Goal: Transaction & Acquisition: Register for event/course

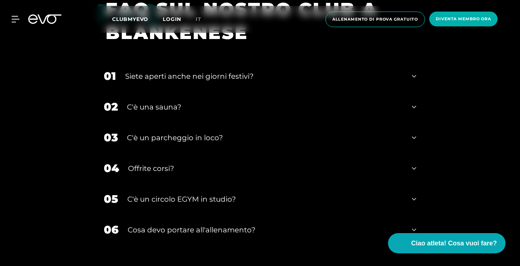
scroll to position [2266, 0]
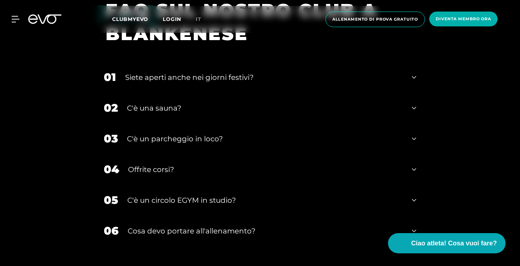
click at [156, 103] on div "C'è una sauna?" at bounding box center [265, 108] width 276 height 11
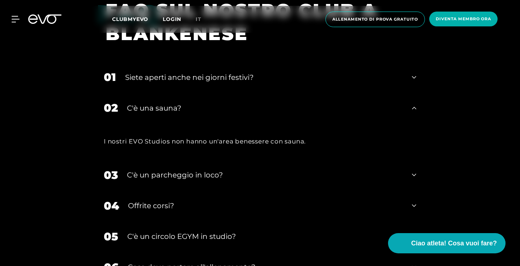
click at [156, 103] on div "C'è una sauna?" at bounding box center [265, 108] width 276 height 11
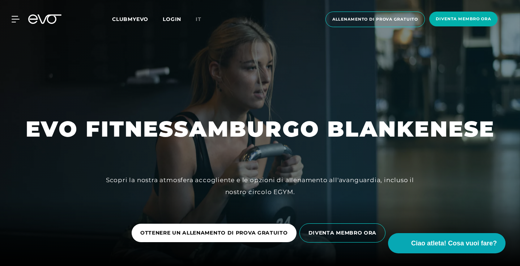
scroll to position [0, 0]
click at [200, 20] on span "IT" at bounding box center [199, 19] width 6 height 7
click at [10, 20] on div at bounding box center [11, 19] width 22 height 7
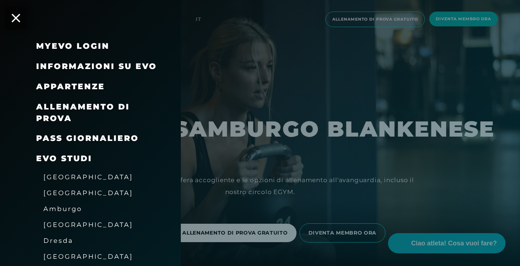
click at [100, 65] on span "INFORMAZIONI SU EVO" at bounding box center [96, 67] width 121 height 10
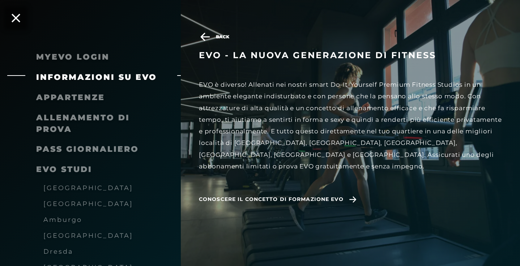
scroll to position [157, 0]
click at [286, 196] on span "CONOSCERE IL CONCETTO DI FORMAZIONE EVO" at bounding box center [271, 200] width 145 height 8
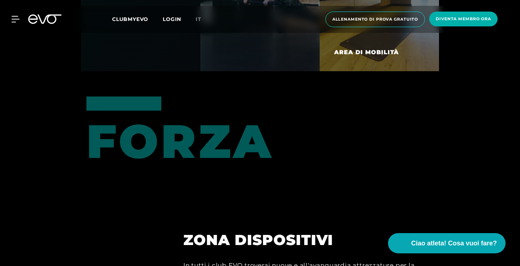
scroll to position [2869, 0]
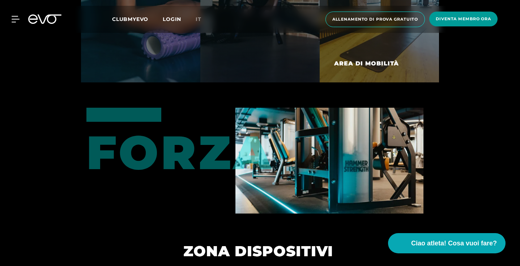
click at [461, 13] on span "DIVENTA MEMBRO ORA" at bounding box center [464, 19] width 68 height 15
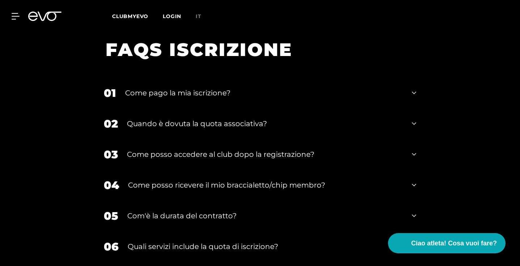
scroll to position [1108, 0]
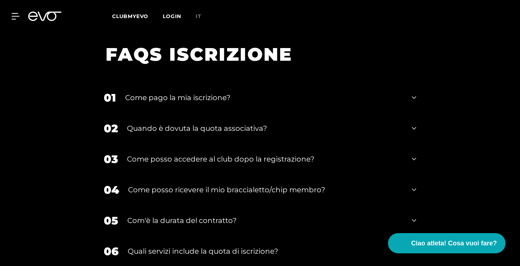
click at [153, 101] on div "Come pago la mia iscrizione?" at bounding box center [264, 97] width 278 height 11
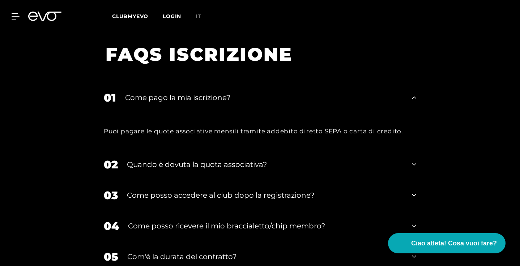
click at [153, 101] on div "Come pago la mia iscrizione?" at bounding box center [264, 97] width 278 height 11
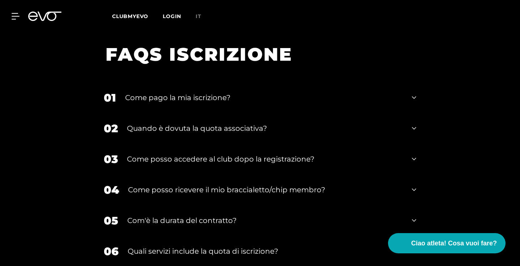
click at [169, 134] on div "02 Quando è dovuta la quota associativa?" at bounding box center [260, 128] width 327 height 31
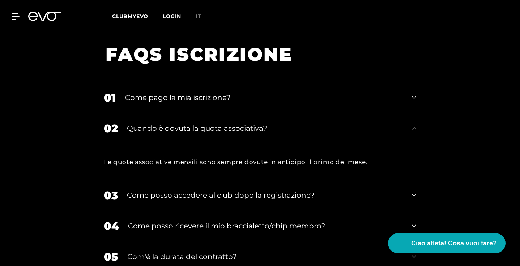
click at [169, 134] on div "02 Quando è dovuta la quota associativa?" at bounding box center [260, 128] width 327 height 31
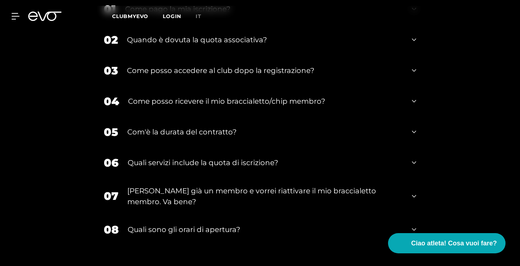
scroll to position [1259, 0]
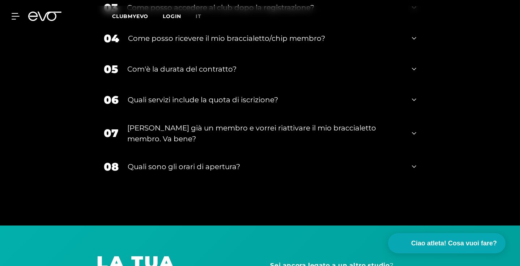
click at [221, 164] on div "Quali sono gli orari di apertura?" at bounding box center [265, 166] width 275 height 11
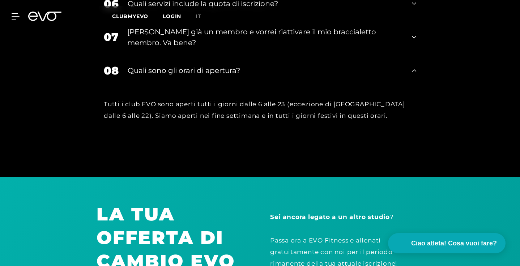
scroll to position [1302, 0]
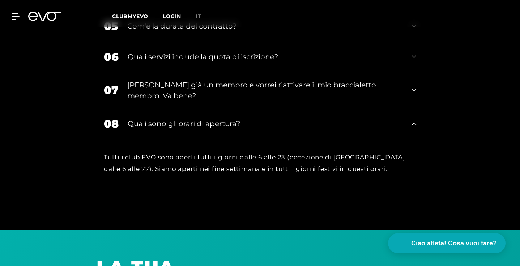
click at [206, 120] on div "Quali sono gli orari di apertura?" at bounding box center [265, 123] width 275 height 11
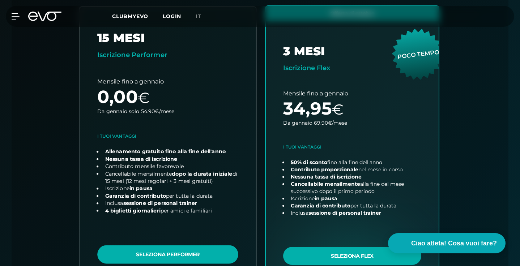
scroll to position [257, 0]
click at [205, 143] on link "Scegli piano" at bounding box center [168, 145] width 177 height 277
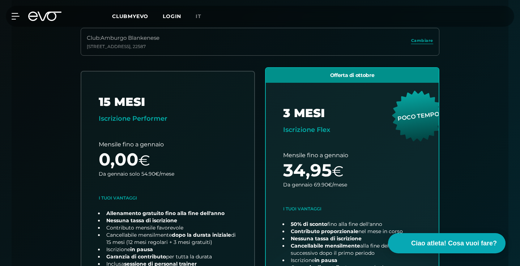
scroll to position [200, 0]
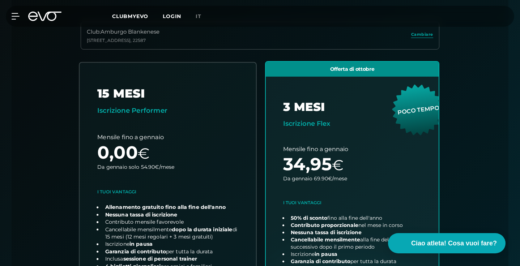
click at [207, 148] on link "Scegli piano" at bounding box center [168, 201] width 177 height 277
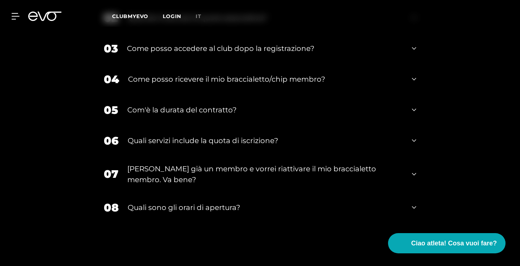
scroll to position [1218, 0]
click at [255, 128] on div "06 Quali servizi include la quota di iscrizione?" at bounding box center [260, 141] width 327 height 31
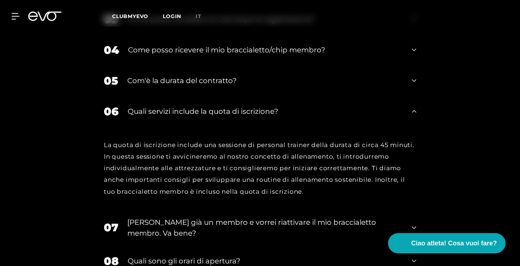
scroll to position [1250, 0]
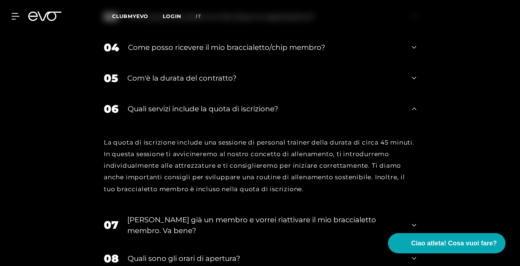
click at [241, 119] on div "06 Quali servizi include la quota di iscrizione?" at bounding box center [260, 109] width 327 height 31
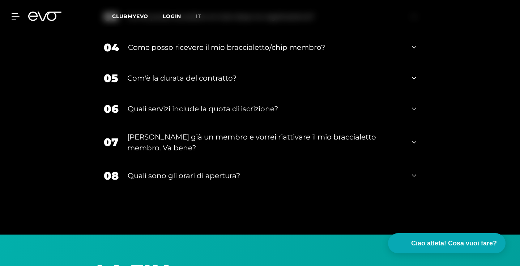
click at [242, 142] on div "[PERSON_NAME] già un membro e vorrei riattivare il mio braccialetto membro. Va …" at bounding box center [265, 143] width 276 height 22
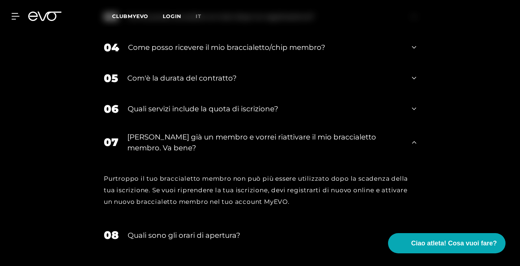
click at [242, 142] on div "[PERSON_NAME] già un membro e vorrei riattivare il mio braccialetto membro. Va …" at bounding box center [265, 143] width 276 height 22
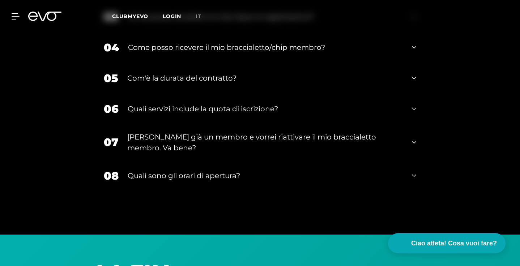
click at [240, 173] on div "Quali sono gli orari di apertura?" at bounding box center [265, 175] width 275 height 11
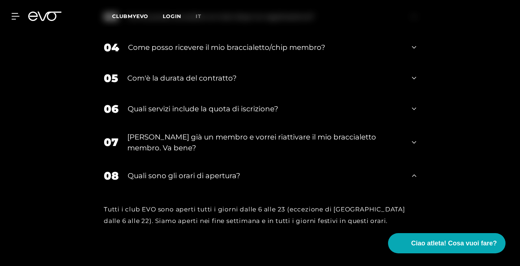
click at [240, 173] on div "Quali sono gli orari di apertura?" at bounding box center [265, 175] width 275 height 11
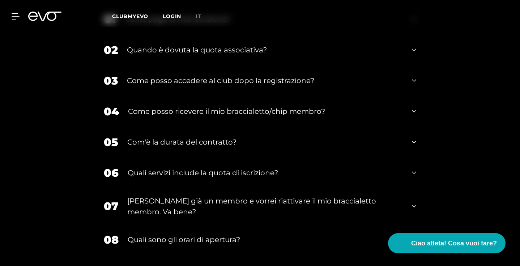
scroll to position [1187, 0]
click at [216, 73] on div "03 Come posso accedere al club dopo la registrazione?" at bounding box center [260, 80] width 327 height 31
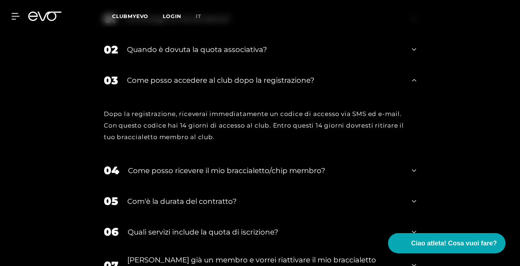
click at [216, 73] on div "03 Come posso accedere al club dopo la registrazione?" at bounding box center [260, 80] width 327 height 31
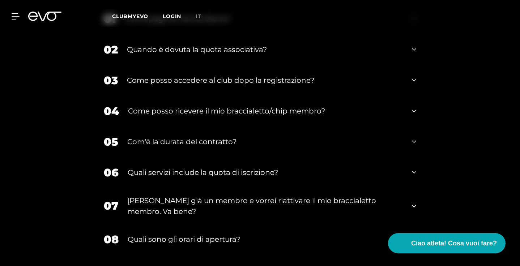
click at [207, 44] on div "Quando è dovuta la quota associativa?" at bounding box center [265, 49] width 276 height 11
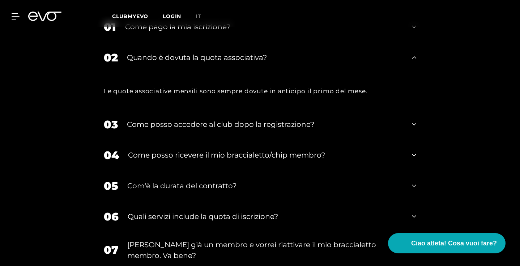
scroll to position [1177, 0]
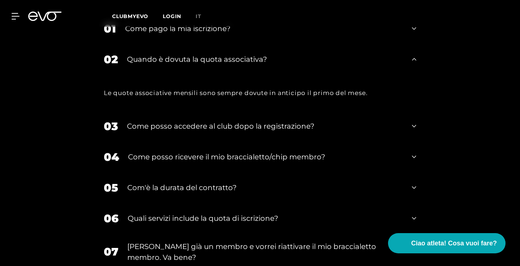
click at [211, 55] on div "Quando è dovuta la quota associativa?" at bounding box center [265, 59] width 276 height 11
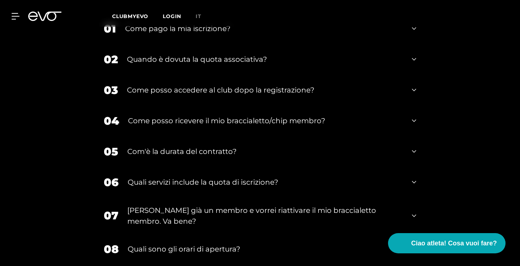
click at [204, 29] on div "MYEVO LOGIN INFORMAZIONI SU EVO APPARTENZE ALLENAMENTO DI PROVA PASS GIORNALIER…" at bounding box center [260, 16] width 520 height 33
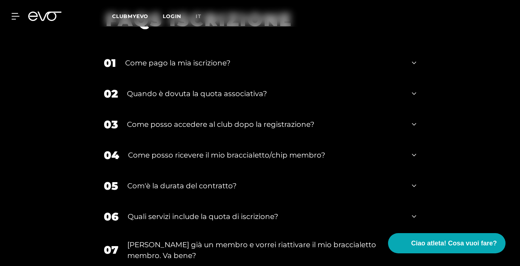
scroll to position [1142, 0]
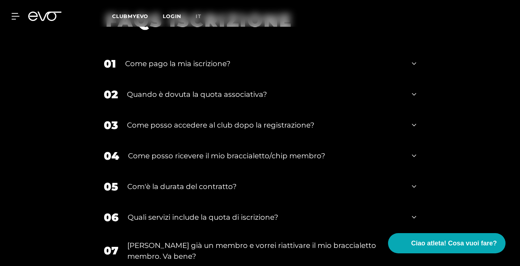
click at [232, 179] on div "05 Com'è la durata del contratto?" at bounding box center [260, 187] width 327 height 31
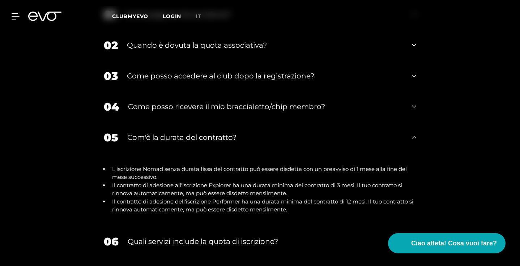
scroll to position [1196, 0]
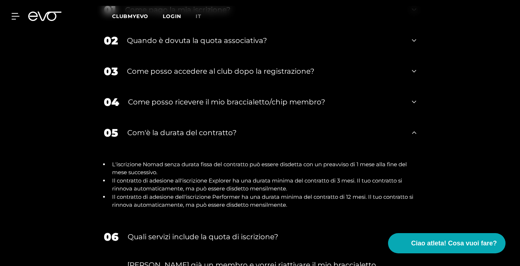
click at [217, 133] on div "Com'è la durata del contratto?" at bounding box center [265, 132] width 276 height 11
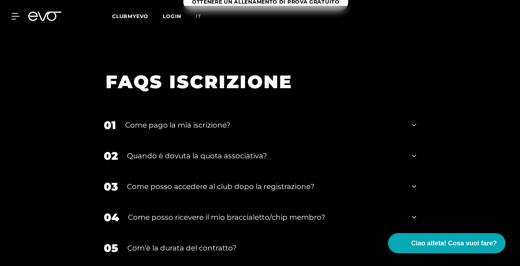
scroll to position [971, 0]
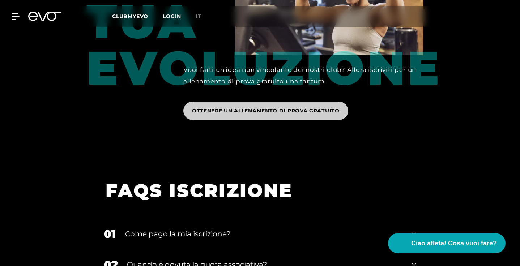
click at [237, 114] on span "OTTENERE UN ALLENAMENTO DI PROVA GRATUITO" at bounding box center [265, 111] width 165 height 18
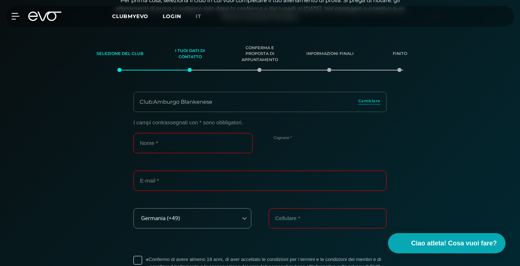
scroll to position [153, 0]
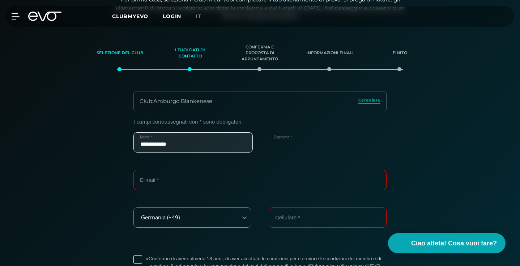
type input "**********"
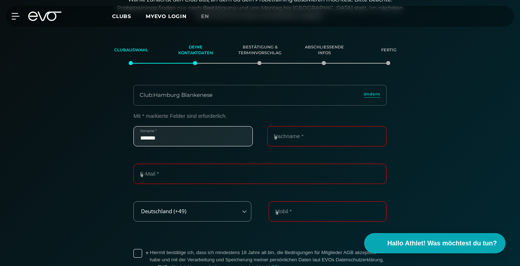
type input "*******"
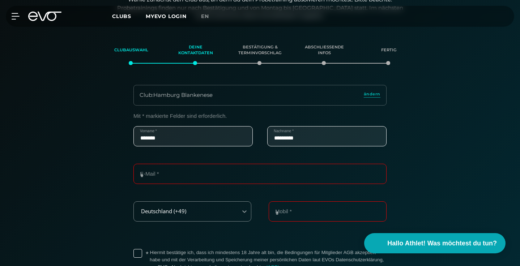
type input "*********"
type input "**********"
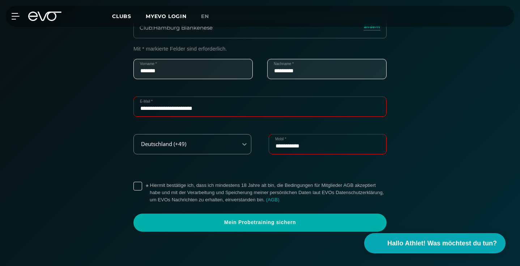
scroll to position [220, 0]
type input "**********"
click at [150, 186] on label "* Hiermit bestätige ich, dass ich mindestens 18 Jahre alt bin, die Bedingungen …" at bounding box center [268, 193] width 237 height 22
click at [150, 187] on label "* Hiermit bestätige ich, dass ich mindestens 18 Jahre alt bin, die Bedingungen …" at bounding box center [268, 193] width 237 height 22
click at [150, 186] on label "* Hiermit bestätige ich, dass ich mindestens 18 Jahre alt bin, die Bedingungen …" at bounding box center [268, 193] width 237 height 22
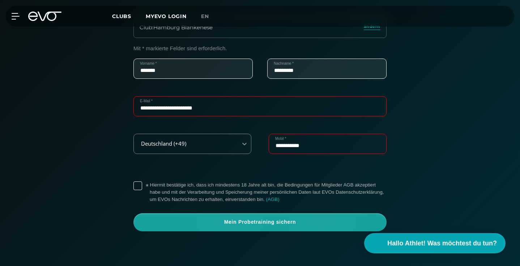
click at [219, 219] on span "Mein Probetraining sichern" at bounding box center [260, 222] width 236 height 7
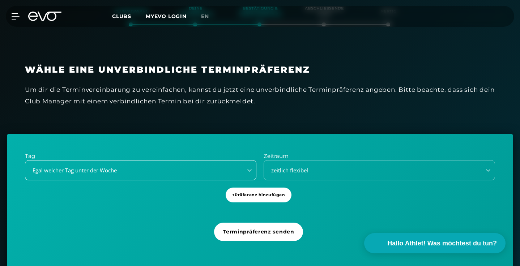
click at [204, 176] on div "Egal welcher Tag unter der Woche" at bounding box center [141, 170] width 232 height 20
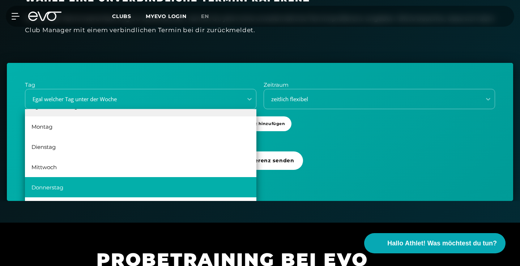
scroll to position [261, 0]
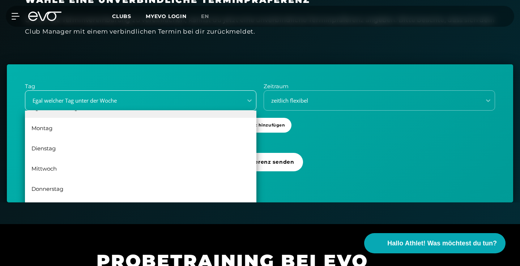
click at [193, 99] on div "Egal welcher Tag unter der Woche" at bounding box center [132, 101] width 212 height 8
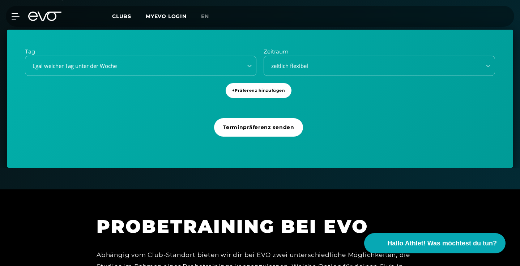
scroll to position [295, 0]
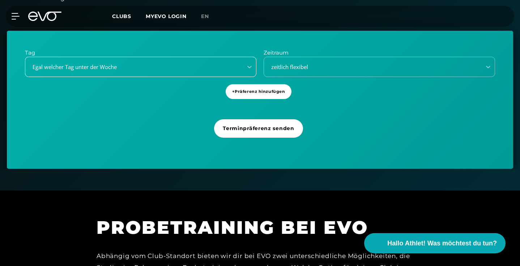
click at [68, 66] on div "Egal welcher Tag unter der Woche" at bounding box center [132, 67] width 212 height 8
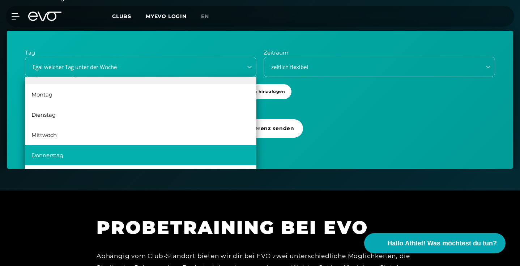
scroll to position [13, 0]
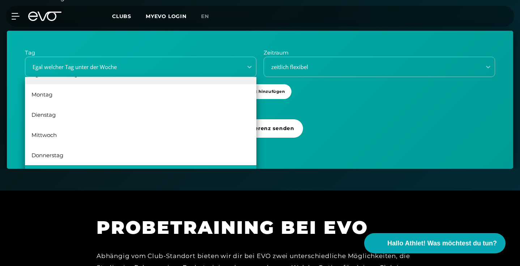
click at [173, 166] on div "Freitag" at bounding box center [141, 175] width 232 height 20
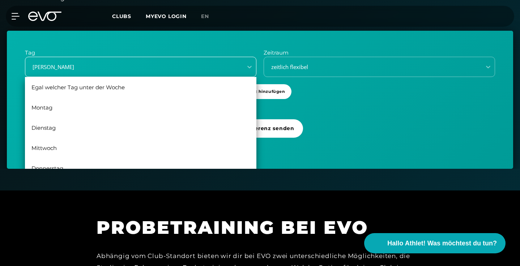
click at [151, 64] on div "Freitag" at bounding box center [132, 67] width 212 height 8
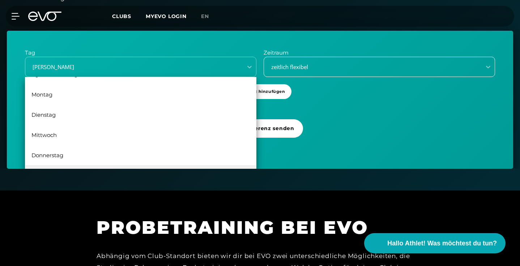
click at [339, 60] on div "zeitlich flexibel" at bounding box center [380, 67] width 232 height 20
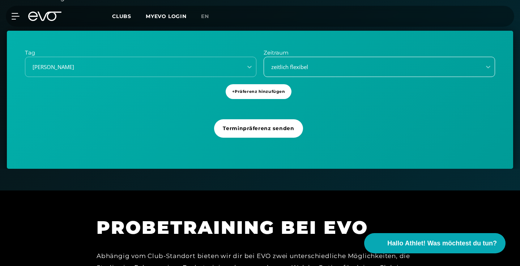
click at [339, 67] on div "zeitlich flexibel" at bounding box center [371, 67] width 212 height 8
drag, startPoint x: 212, startPoint y: 98, endPoint x: 318, endPoint y: 89, distance: 106.1
click at [318, 89] on div "Tag Freitag Zeitraum zeitlich flexibel + Präferenz hinzufügen Terminpräferenz s…" at bounding box center [260, 100] width 507 height 138
click at [259, 107] on link "+ Präferenz hinzufügen" at bounding box center [260, 98] width 69 height 28
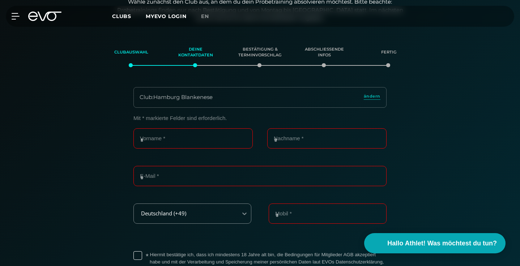
scroll to position [153, 0]
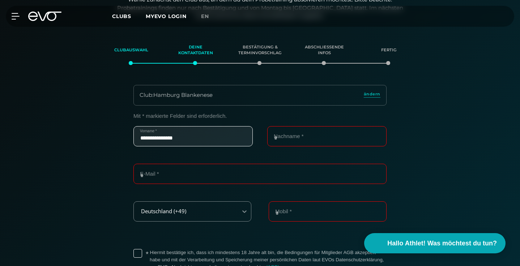
type input "**********"
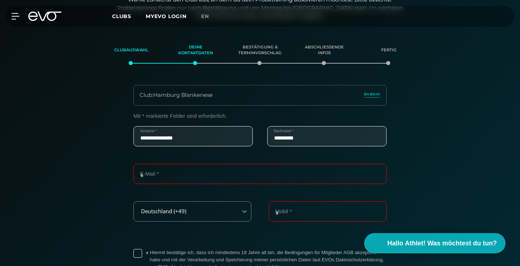
type input "*********"
type input "**********"
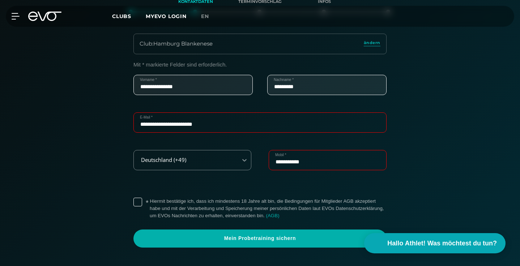
scroll to position [245, 0]
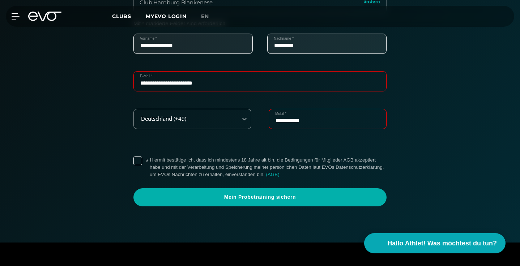
type input "**********"
click at [175, 165] on label "* Hiermit bestätige ich, dass ich mindestens 18 Jahre alt bin, die Bedingungen …" at bounding box center [268, 168] width 237 height 22
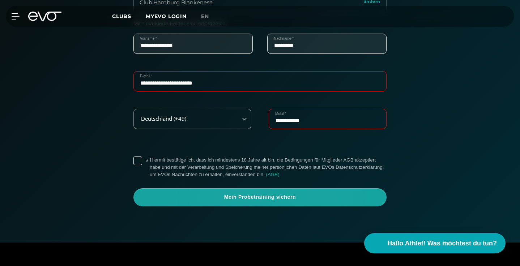
click at [202, 194] on span "Mein Probetraining sichern" at bounding box center [260, 197] width 236 height 7
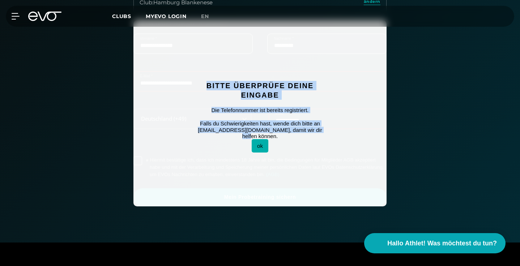
drag, startPoint x: 206, startPoint y: 87, endPoint x: 319, endPoint y: 133, distance: 122.2
click at [319, 133] on div "Bitte überprüfe deine Eingabe Die Telefonnummer ist bereits registriert. Falls …" at bounding box center [260, 113] width 156 height 115
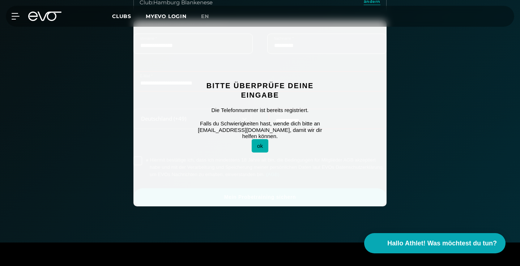
click at [312, 136] on div "Bitte überprüfe deine Eingabe Die Telefonnummer ist bereits registriert. Falls …" at bounding box center [260, 113] width 156 height 115
click at [265, 139] on button "ok" at bounding box center [260, 145] width 17 height 13
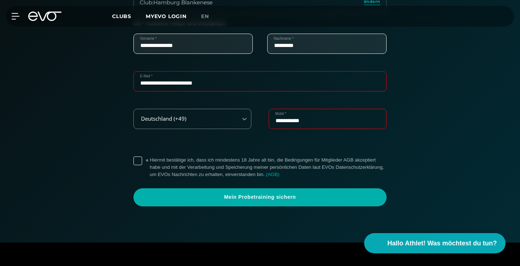
click at [265, 138] on div "**********" at bounding box center [260, 128] width 253 height 38
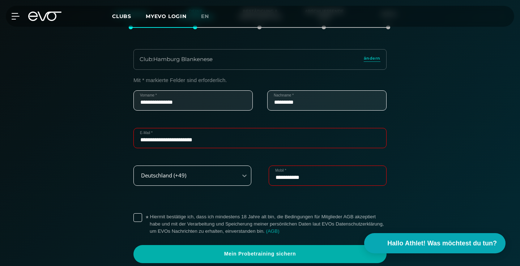
click at [234, 186] on div "Deutschland (+49)" at bounding box center [193, 176] width 118 height 20
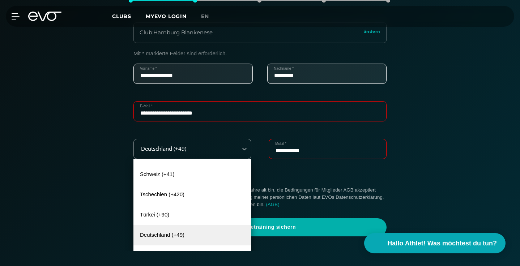
scroll to position [422, 0]
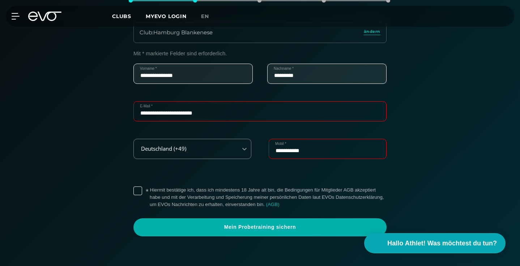
click at [282, 167] on div "**********" at bounding box center [260, 158] width 253 height 38
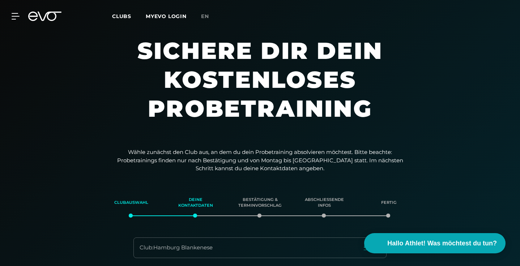
scroll to position [0, 0]
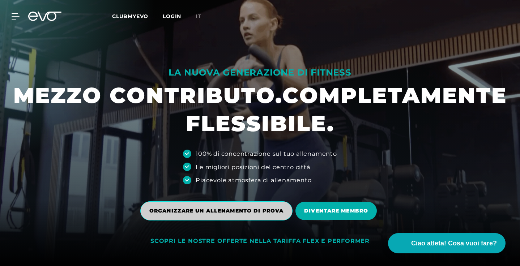
click at [241, 211] on span "ORGANIZZARE UN ALLENAMENTO DI PROVA" at bounding box center [216, 211] width 134 height 8
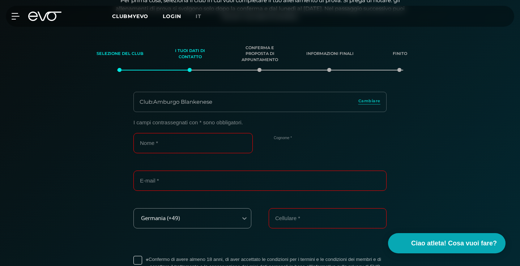
scroll to position [153, 0]
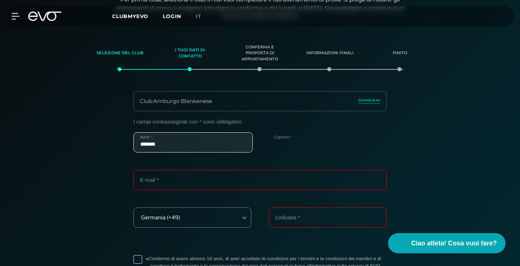
type input "*******"
click at [282, 139] on div "******* Nome * Cognome *" at bounding box center [260, 151] width 253 height 38
click at [284, 142] on div "******* Nome * Cognome *" at bounding box center [260, 151] width 253 height 38
click at [302, 138] on div "******* Nome * Cognome *" at bounding box center [260, 151] width 253 height 38
click at [283, 136] on div "******* Nome * Cognome *" at bounding box center [260, 151] width 253 height 38
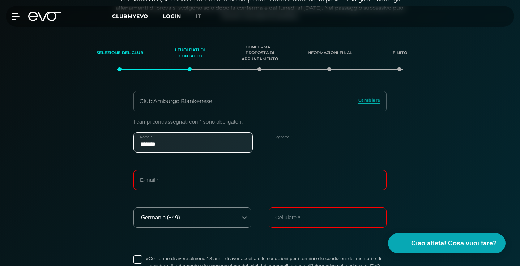
click at [287, 143] on div "******* Nome * Cognome *" at bounding box center [260, 151] width 253 height 38
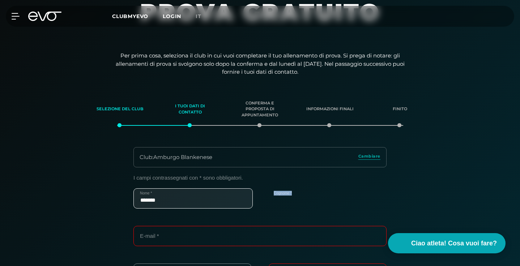
scroll to position [85, 0]
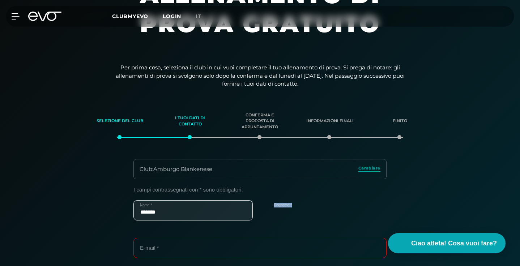
click at [306, 211] on div "******* Nome * Cognome *" at bounding box center [260, 219] width 253 height 38
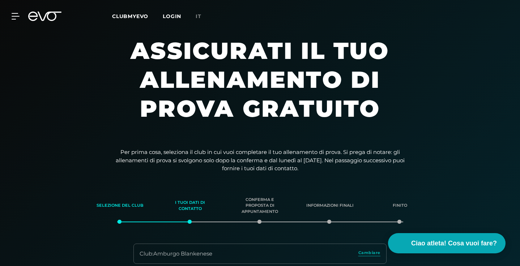
scroll to position [0, 0]
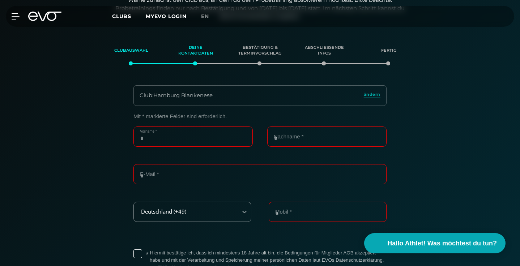
scroll to position [153, 0]
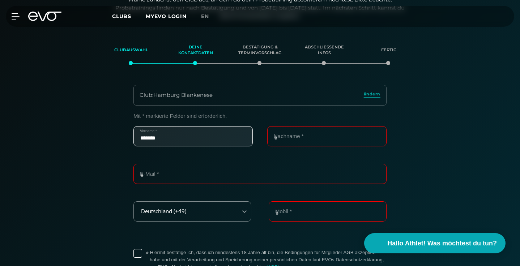
type input "*******"
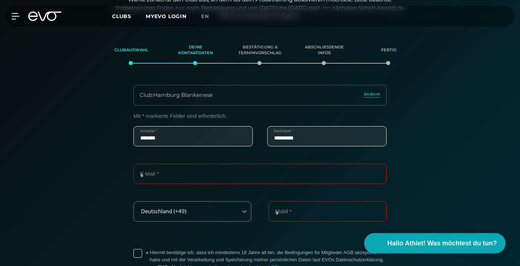
type input "*********"
type input "**********"
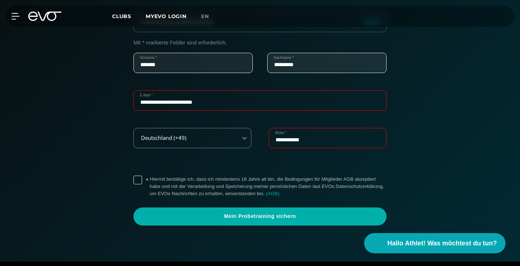
scroll to position [233, 0]
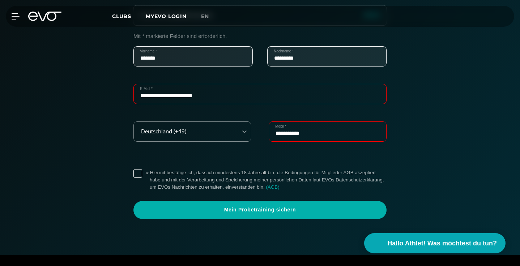
click at [150, 174] on label "* Hiermit bestätige ich, dass ich mindestens 18 Jahre alt bin, die Bedingungen …" at bounding box center [268, 180] width 237 height 22
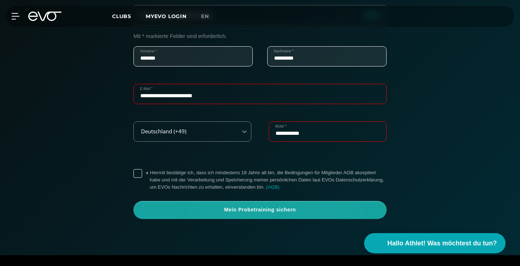
click at [196, 211] on span "Mein Probetraining sichern" at bounding box center [260, 210] width 236 height 7
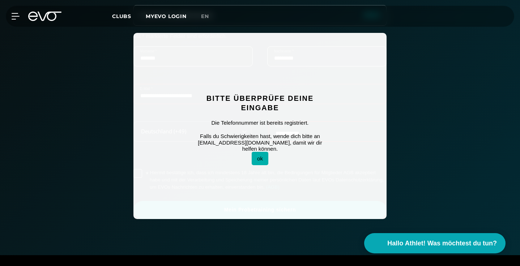
click at [261, 152] on button "ok" at bounding box center [260, 158] width 17 height 13
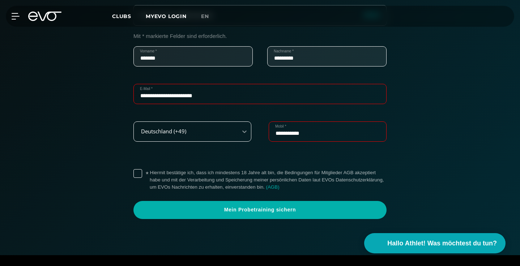
click at [201, 138] on div "Deutschland (+49)" at bounding box center [186, 131] width 104 height 16
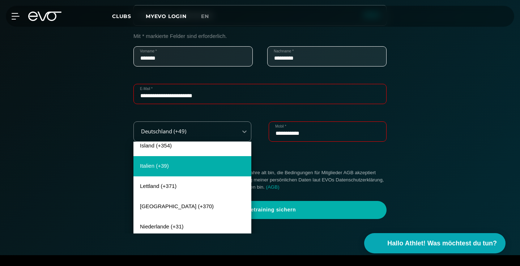
scroll to position [119, 0]
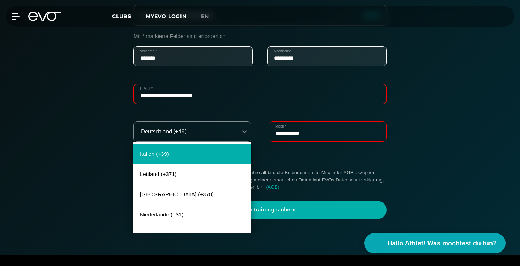
click at [205, 158] on div "Italien (+39)" at bounding box center [193, 154] width 118 height 20
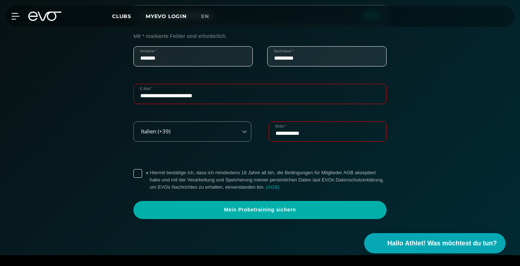
click at [303, 131] on input "**********" at bounding box center [328, 132] width 118 height 20
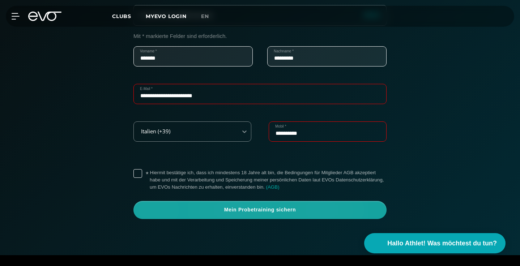
type input "**********"
click at [289, 203] on span "Mein Probetraining sichern" at bounding box center [260, 210] width 253 height 18
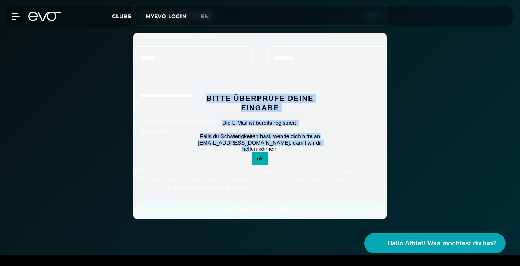
drag, startPoint x: 202, startPoint y: 97, endPoint x: 325, endPoint y: 146, distance: 132.4
click at [325, 147] on div "Bitte überprüfe deine Eingabe Die E-Mail ist bereits registriert. Falls du Schw…" at bounding box center [260, 125] width 156 height 115
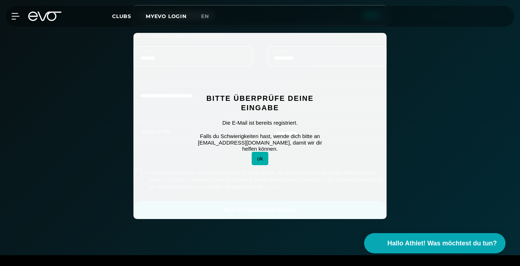
click at [420, 51] on div "**********" at bounding box center [259, 126] width 499 height 186
click at [263, 152] on button "ok" at bounding box center [260, 158] width 17 height 13
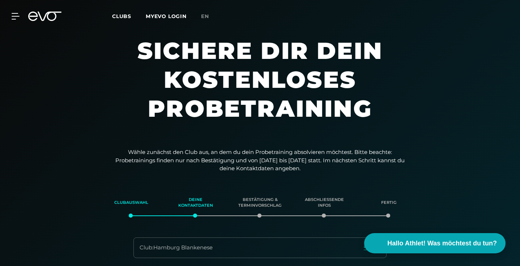
scroll to position [0, 0]
drag, startPoint x: 139, startPoint y: 50, endPoint x: 314, endPoint y: 169, distance: 212.1
click at [314, 169] on div "**********" at bounding box center [260, 244] width 520 height 488
click at [219, 148] on div at bounding box center [260, 244] width 520 height 488
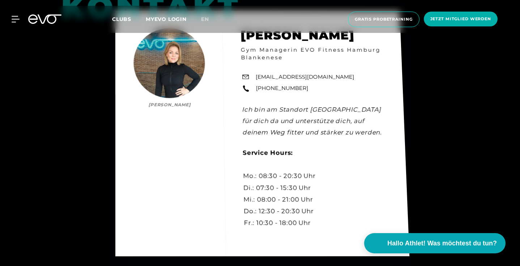
scroll to position [1952, 0]
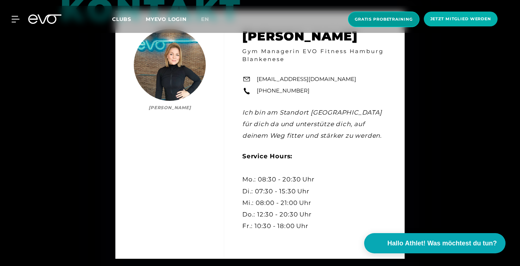
click at [407, 18] on span "Gratis Probetraining" at bounding box center [384, 19] width 58 height 6
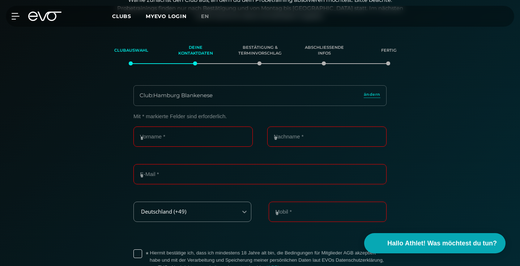
scroll to position [153, 0]
click at [249, 94] on div "Club : Hamburg Blankenese ändern" at bounding box center [260, 95] width 253 height 21
click at [375, 90] on div "Club : Hamburg Blankenese ändern" at bounding box center [260, 95] width 253 height 21
click at [374, 92] on span "ändern" at bounding box center [372, 94] width 17 height 6
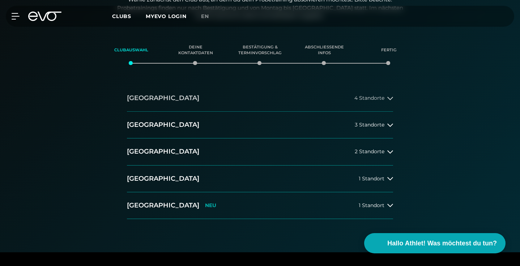
click at [368, 99] on span "4 Standorte" at bounding box center [370, 98] width 30 height 5
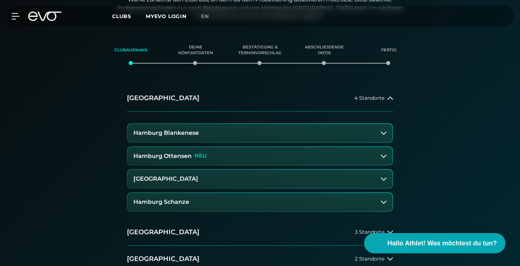
click at [277, 156] on button "Hamburg Ottensen NEU" at bounding box center [260, 156] width 265 height 18
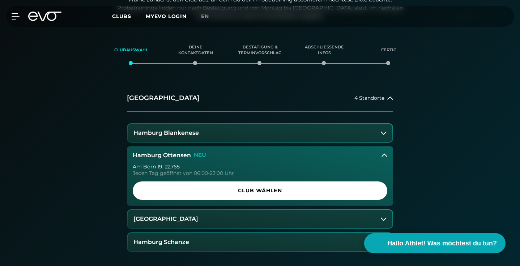
click at [278, 153] on button "Hamburg Ottensen NEU" at bounding box center [260, 156] width 266 height 18
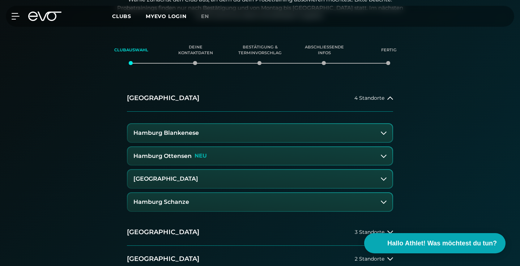
click at [286, 147] on button "Hamburg Ottensen NEU" at bounding box center [260, 156] width 265 height 18
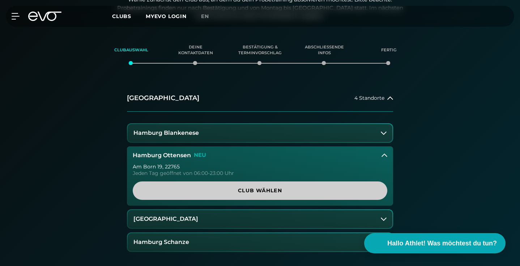
click at [279, 187] on span "Club wählen" at bounding box center [259, 191] width 237 height 8
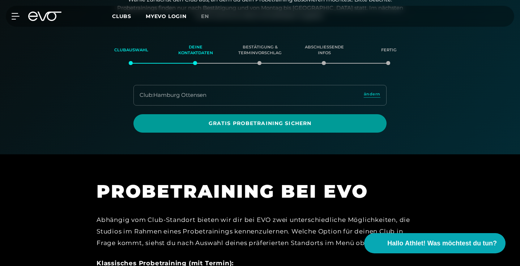
click at [265, 121] on span "Gratis Probetraining sichern" at bounding box center [260, 124] width 236 height 8
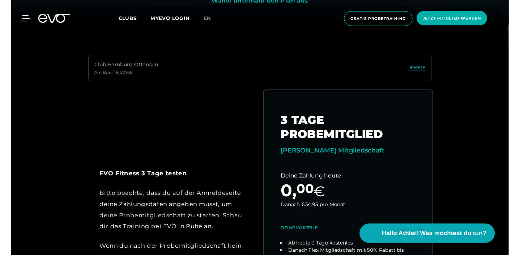
scroll to position [274, 0]
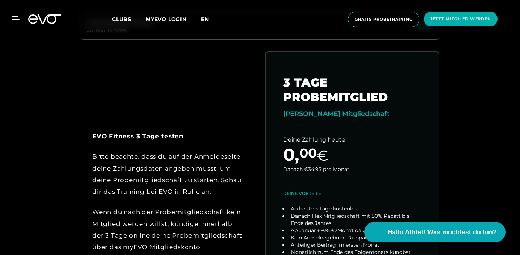
click at [207, 17] on span "en" at bounding box center [205, 19] width 8 height 7
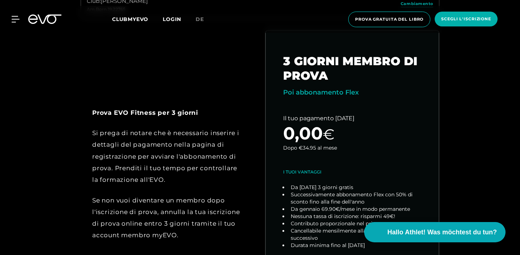
scroll to position [297, 0]
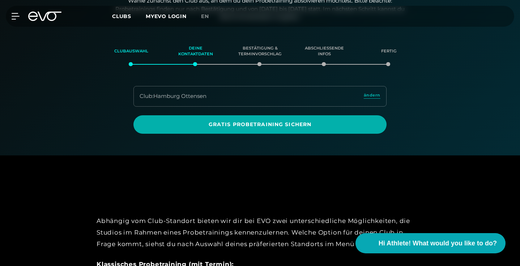
scroll to position [153, 0]
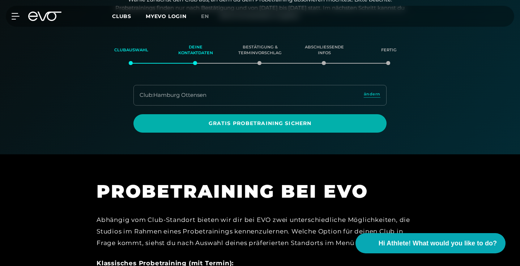
click at [210, 100] on div "Club : Hamburg Ottensen ändern" at bounding box center [260, 95] width 253 height 21
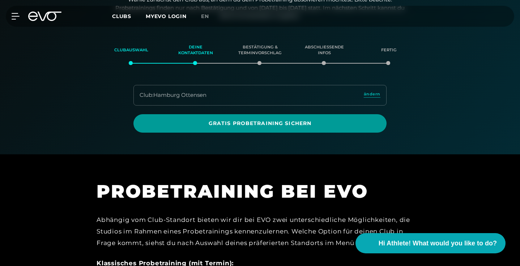
click at [226, 120] on span "Gratis Probetraining sichern" at bounding box center [260, 124] width 236 height 8
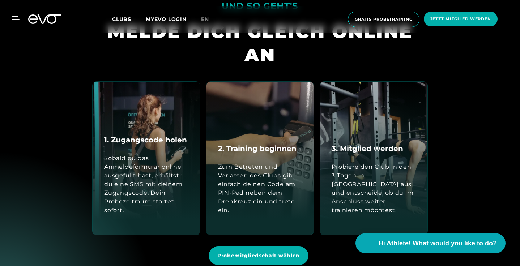
scroll to position [680, 0]
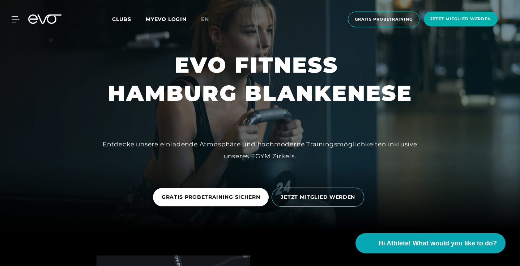
scroll to position [54, 0]
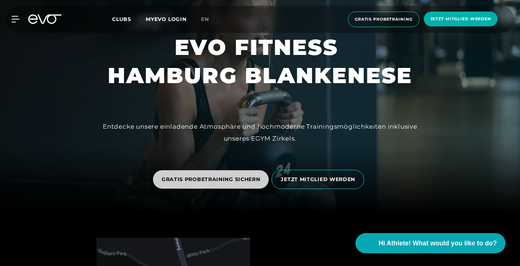
click at [190, 179] on span "GRATIS PROBETRAINING SICHERN" at bounding box center [211, 180] width 99 height 8
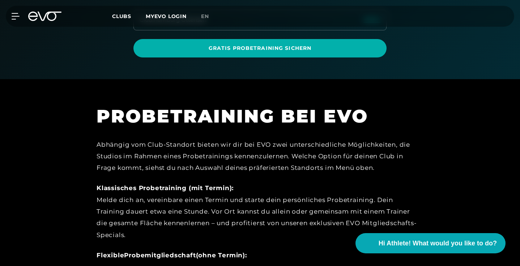
scroll to position [117, 0]
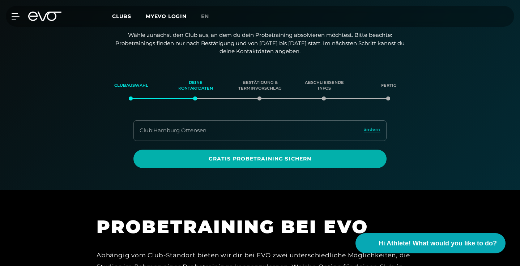
click at [278, 141] on div "Gratis Probetraining sichern" at bounding box center [260, 154] width 271 height 27
click at [372, 127] on span "ändern" at bounding box center [372, 130] width 17 height 6
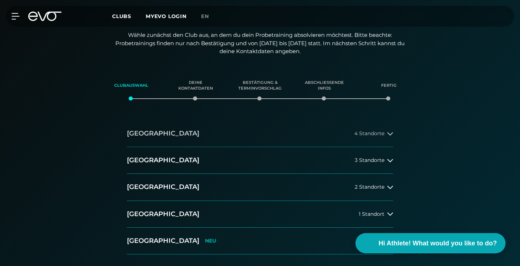
click at [278, 137] on button "Hamburg 4 Standorte" at bounding box center [260, 134] width 266 height 27
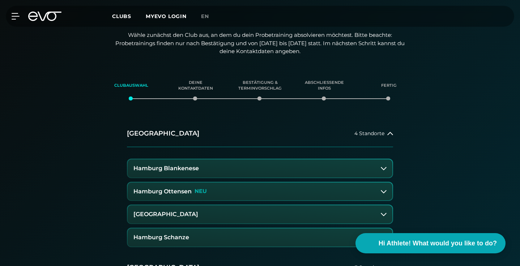
click at [253, 169] on button "Hamburg Blankenese" at bounding box center [260, 169] width 265 height 18
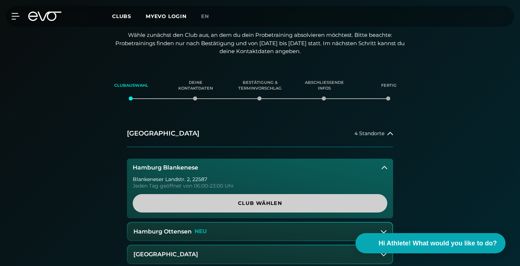
click at [256, 200] on span "Club wählen" at bounding box center [259, 204] width 237 height 8
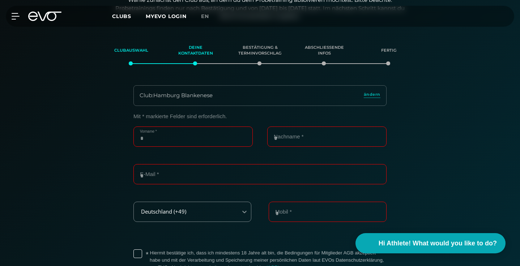
scroll to position [153, 0]
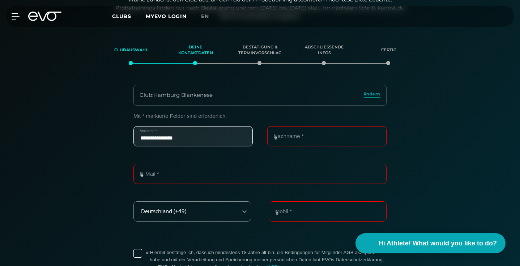
type input "**********"
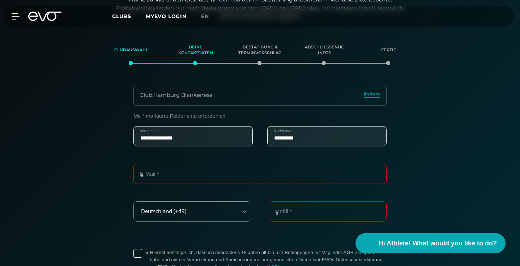
type input "*********"
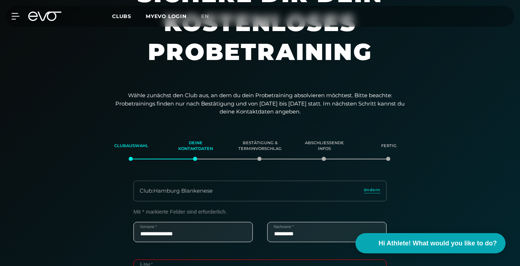
scroll to position [53, 0]
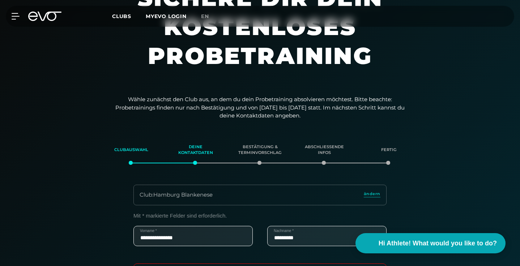
type input "****"
drag, startPoint x: 122, startPoint y: 97, endPoint x: 317, endPoint y: 112, distance: 196.0
click at [317, 112] on p "Wähle zunächst den Club aus, an dem du dein Probetraining absolvieren möchtest.…" at bounding box center [259, 108] width 289 height 25
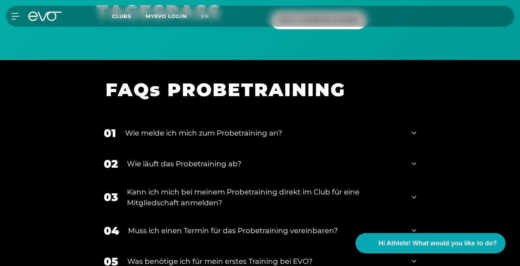
scroll to position [858, 0]
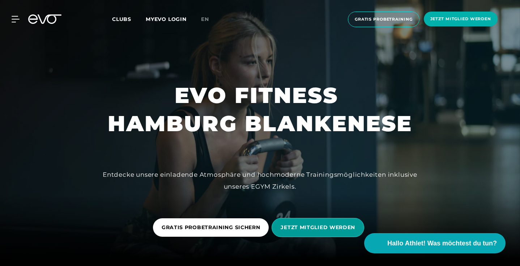
click at [320, 222] on span "JETZT MITGLIED WERDEN" at bounding box center [318, 227] width 93 height 19
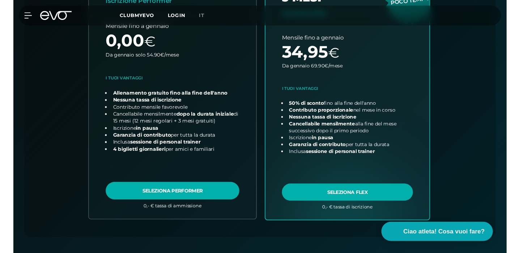
scroll to position [315, 0]
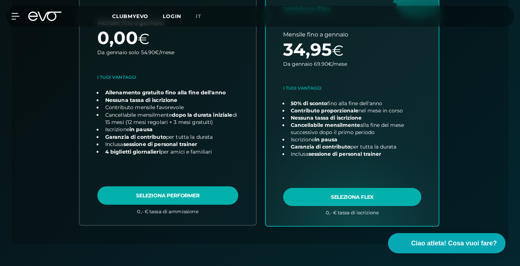
click at [191, 193] on link "Scegli piano" at bounding box center [168, 86] width 177 height 277
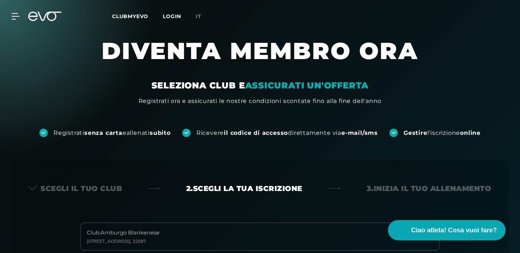
scroll to position [0, 0]
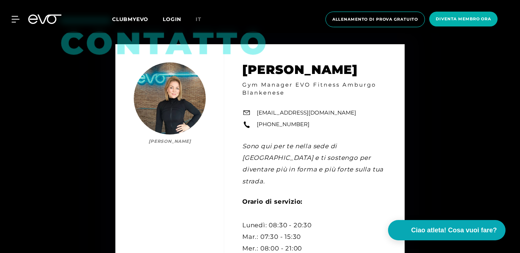
scroll to position [1893, 0]
